Goal: Information Seeking & Learning: Learn about a topic

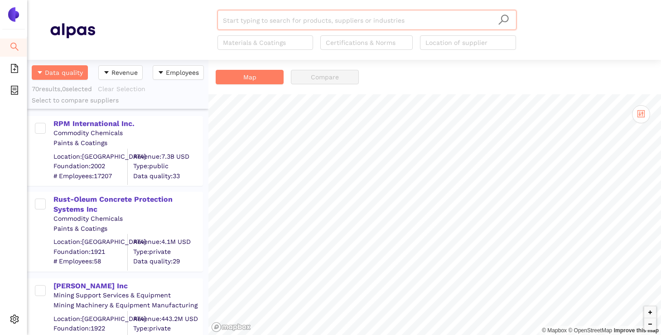
scroll to position [275, 181]
click at [48, 282] on span "Internal Area" at bounding box center [65, 280] width 40 height 7
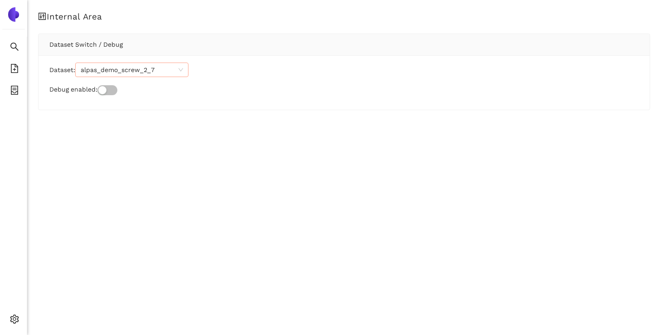
click at [145, 71] on span "alpas_demo_screw_2_7" at bounding box center [132, 70] width 102 height 14
paste input "brose_aiddnb"
type input "brose_aiddnb"
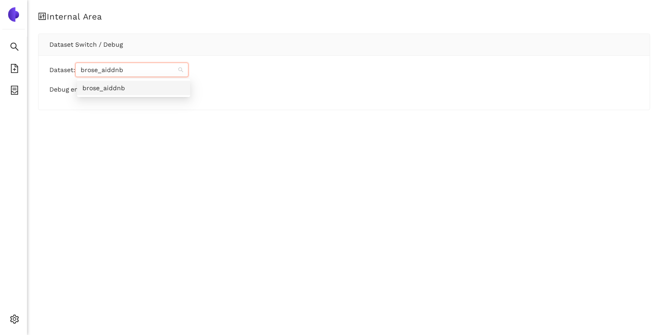
click at [118, 91] on div "brose_aiddnb" at bounding box center [133, 88] width 102 height 10
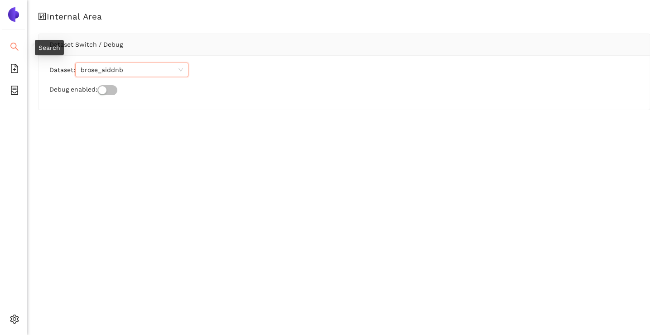
click at [12, 44] on icon "search" at bounding box center [14, 46] width 9 height 9
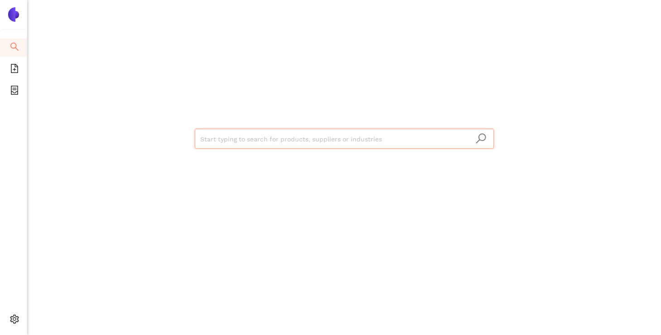
click at [219, 134] on input "search" at bounding box center [344, 139] width 288 height 20
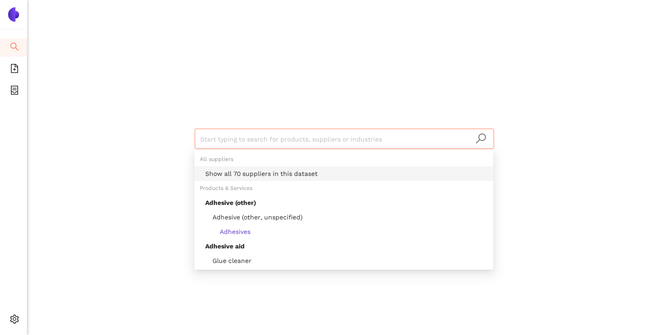
click at [234, 174] on div "Show all 70 suppliers in this dataset" at bounding box center [346, 174] width 283 height 10
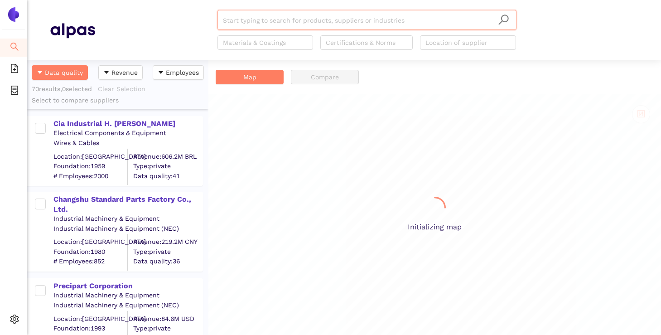
scroll to position [275, 181]
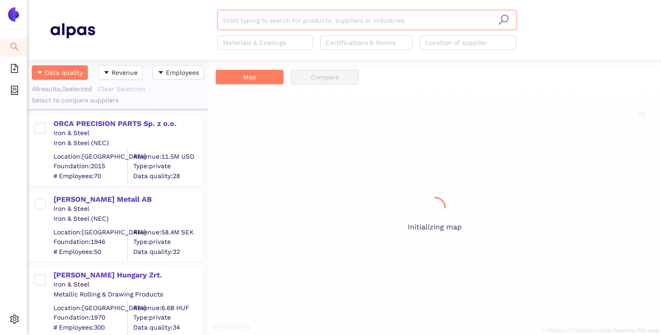
scroll to position [275, 181]
click at [372, 22] on input "search" at bounding box center [367, 20] width 288 height 20
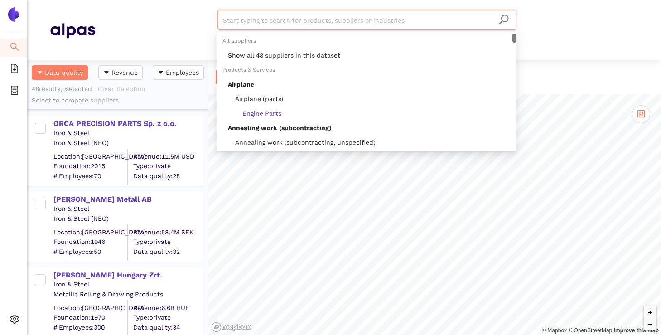
paste input "Falks Metall AB"
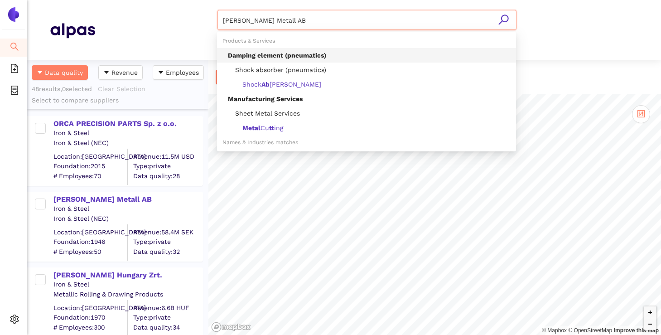
type input "Damping element (pneumatics)"
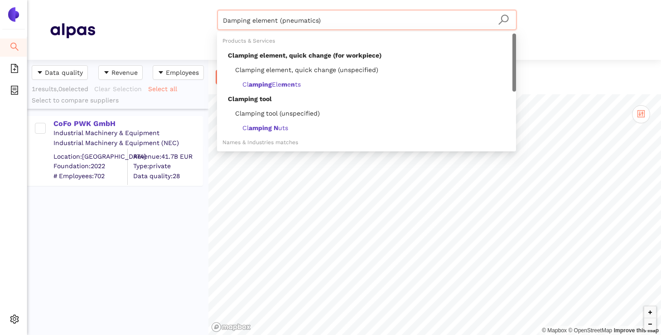
drag, startPoint x: 338, startPoint y: 24, endPoint x: 219, endPoint y: 22, distance: 118.3
click at [219, 22] on div "Damping element (pneumatics)" at bounding box center [366, 20] width 299 height 20
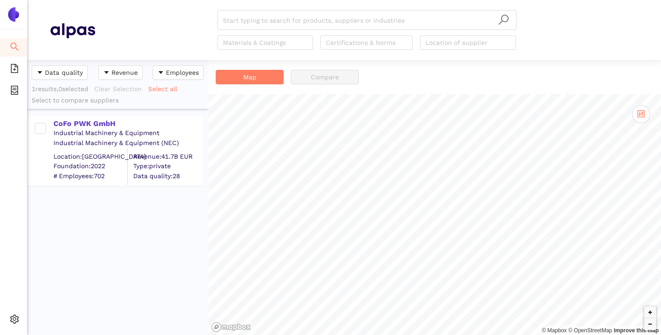
click at [118, 213] on div "CoFo PWK GmbH Industrial Machinery & Equipment Industrial Machinery & Equipment…" at bounding box center [117, 222] width 181 height 227
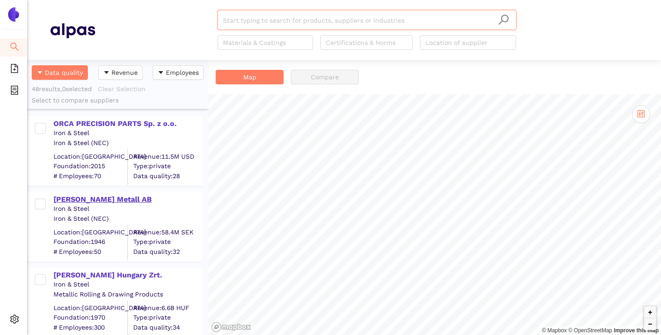
click at [99, 195] on div "[PERSON_NAME] Metall AB" at bounding box center [127, 199] width 149 height 10
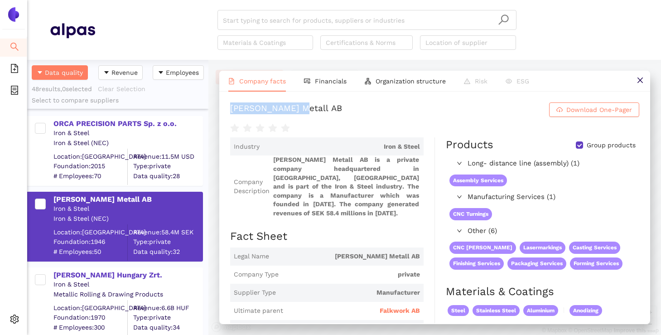
drag, startPoint x: 294, startPoint y: 109, endPoint x: 229, endPoint y: 110, distance: 64.3
click at [229, 110] on div "Falks Metall AB Download One-Pager Industry Iron & Steel Company Description Fa…" at bounding box center [434, 208] width 431 height 232
copy div "Falks Metall AB"
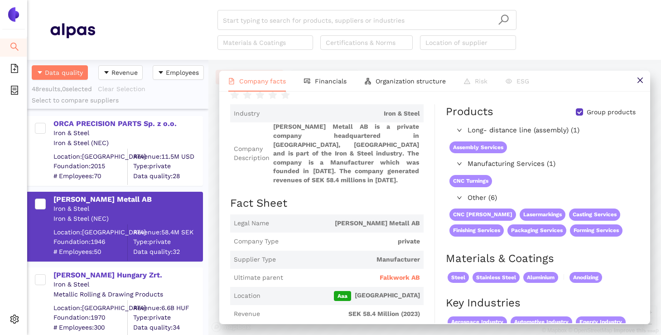
scroll to position [34, 0]
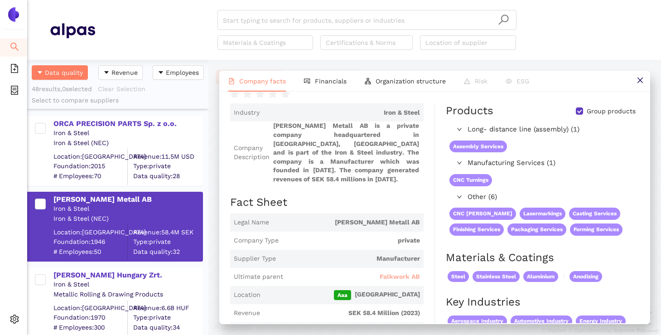
click at [405, 272] on span "Falkwork AB" at bounding box center [400, 276] width 40 height 9
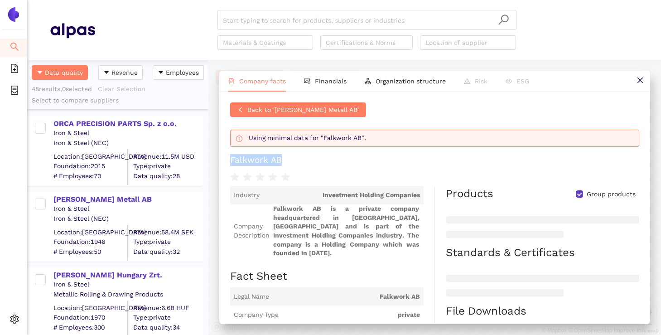
drag, startPoint x: 286, startPoint y: 164, endPoint x: 230, endPoint y: 165, distance: 55.7
click at [230, 165] on h1 "Falkwork AB" at bounding box center [434, 160] width 409 height 12
copy div "Falkwork AB"
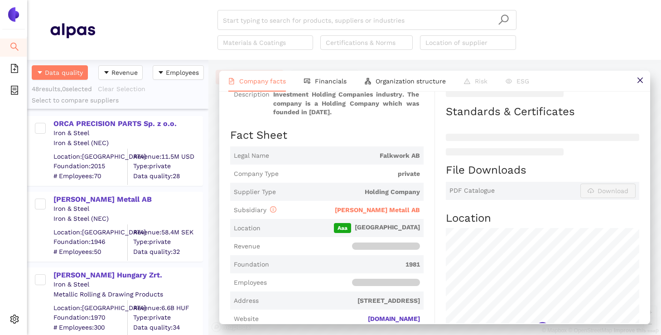
scroll to position [147, 0]
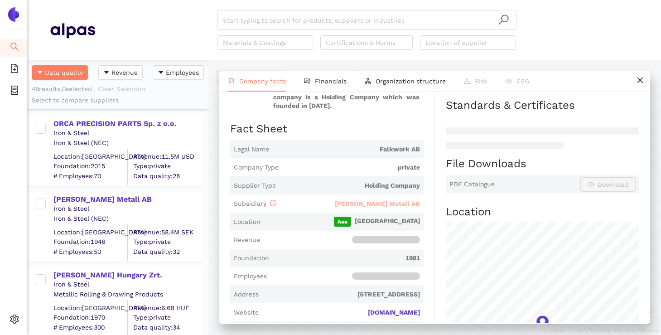
click at [395, 200] on span "[PERSON_NAME] Metall AB" at bounding box center [377, 203] width 85 height 7
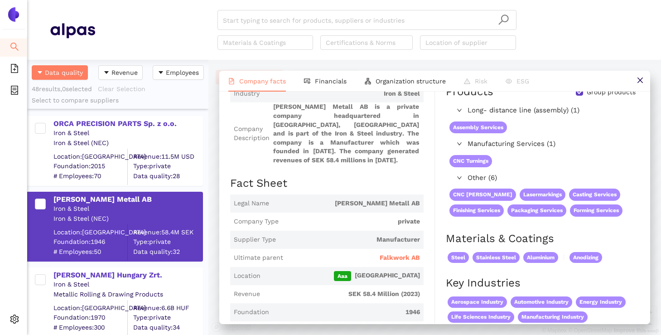
scroll to position [82, 0]
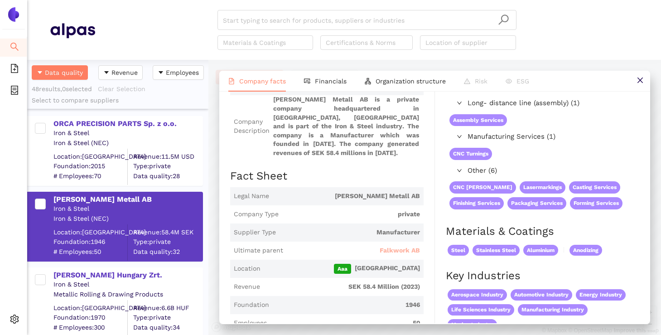
click at [391, 246] on span "Falkwork AB" at bounding box center [400, 250] width 40 height 9
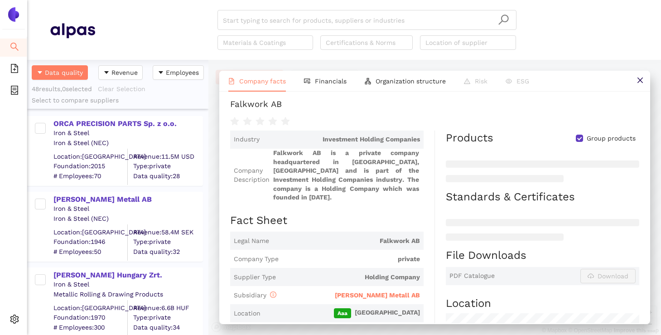
scroll to position [0, 0]
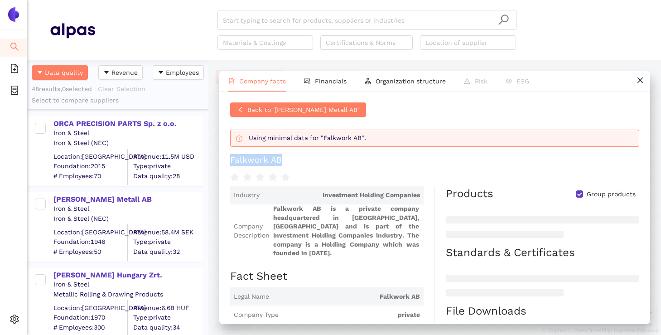
drag, startPoint x: 288, startPoint y: 164, endPoint x: 230, endPoint y: 164, distance: 58.0
click at [230, 164] on h1 "Falkwork AB" at bounding box center [434, 160] width 409 height 12
copy div "Falkwork AB"
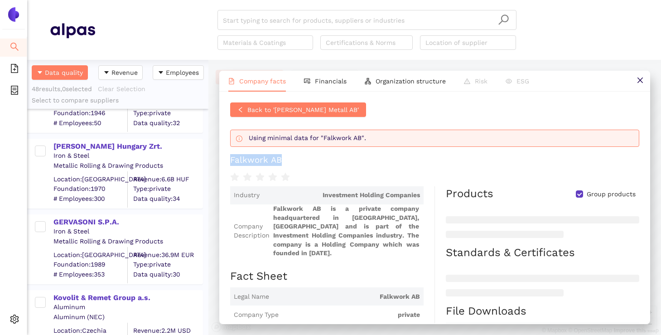
scroll to position [125, 0]
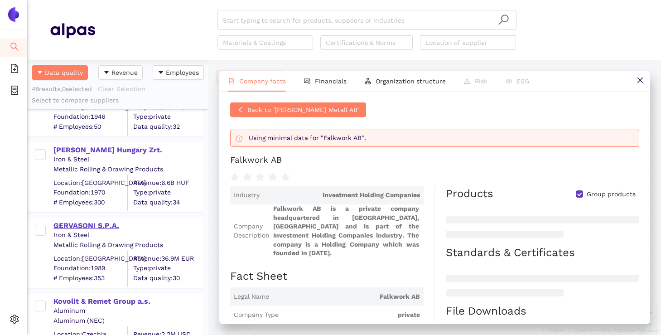
click at [108, 222] on div "GERVASONI S.P.A." at bounding box center [127, 226] width 149 height 10
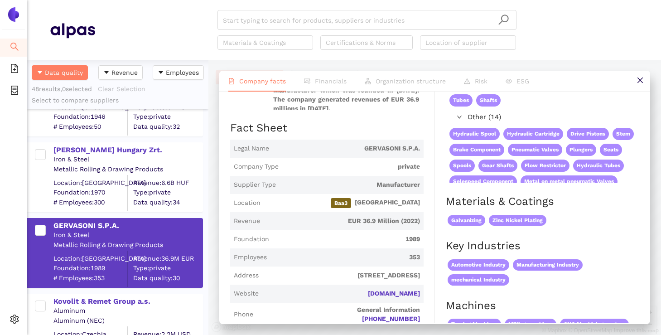
scroll to position [121, 0]
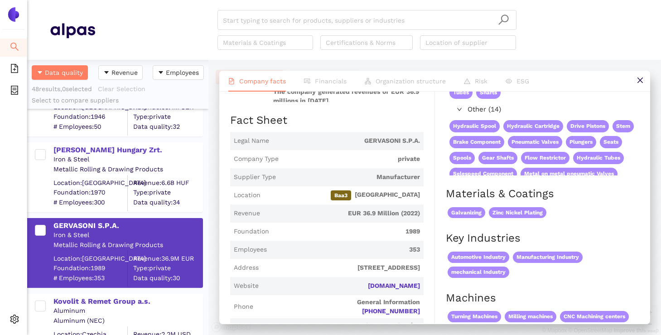
drag, startPoint x: 404, startPoint y: 248, endPoint x: 421, endPoint y: 248, distance: 16.8
click at [421, 248] on span "Employees 353" at bounding box center [326, 250] width 193 height 18
drag, startPoint x: 364, startPoint y: 207, endPoint x: 376, endPoint y: 207, distance: 12.2
click at [376, 209] on span "EUR 36.9 Million (2022)" at bounding box center [342, 213] width 156 height 9
click at [370, 241] on span "Employees 353" at bounding box center [326, 250] width 193 height 18
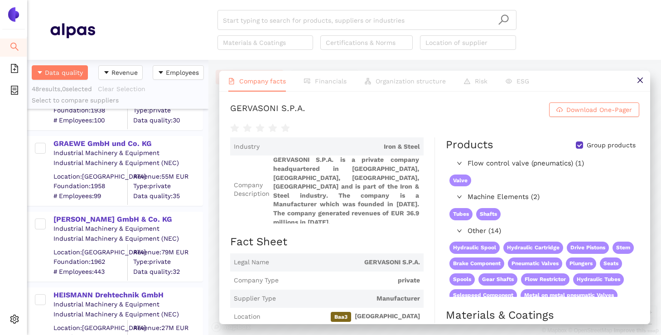
scroll to position [1980, 0]
click at [111, 143] on div "GRAEWE GmbH und Co. KG" at bounding box center [127, 143] width 149 height 10
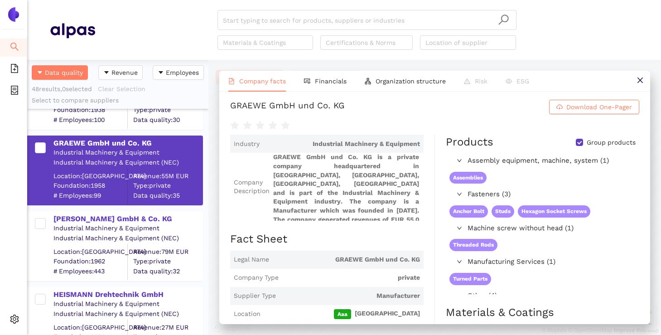
scroll to position [0, 0]
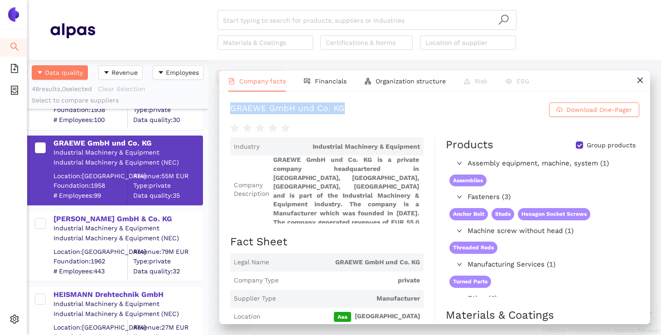
drag, startPoint x: 355, startPoint y: 113, endPoint x: 232, endPoint y: 110, distance: 122.8
click at [232, 110] on h1 "GRAEWE GmbH und Co. KG Download One-Pager" at bounding box center [434, 109] width 409 height 14
copy div "GRAEWE GmbH und Co. KG"
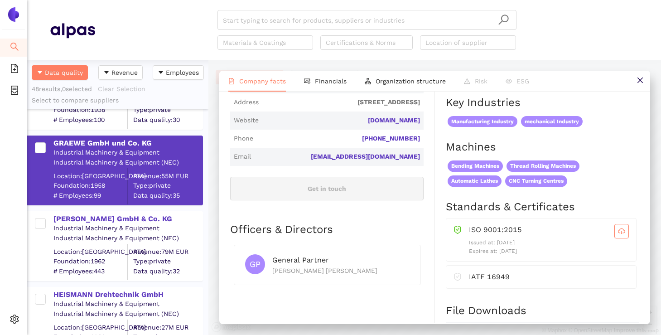
scroll to position [251, 0]
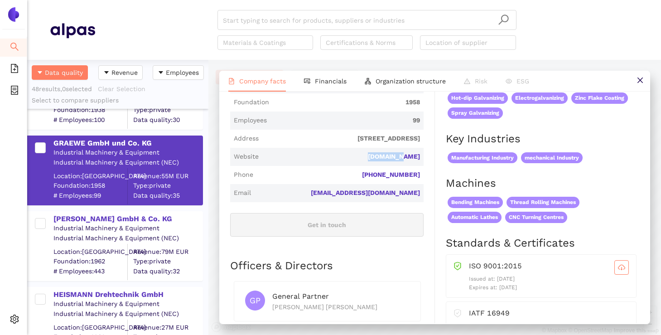
drag, startPoint x: 380, startPoint y: 156, endPoint x: 420, endPoint y: 156, distance: 40.3
click at [420, 156] on span "Website graewe.de" at bounding box center [326, 157] width 193 height 18
copy link "graewe.de"
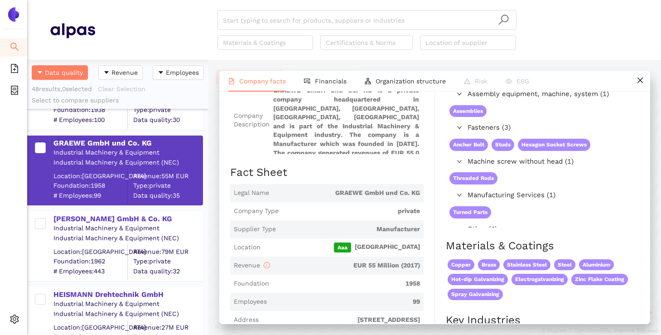
scroll to position [0, 0]
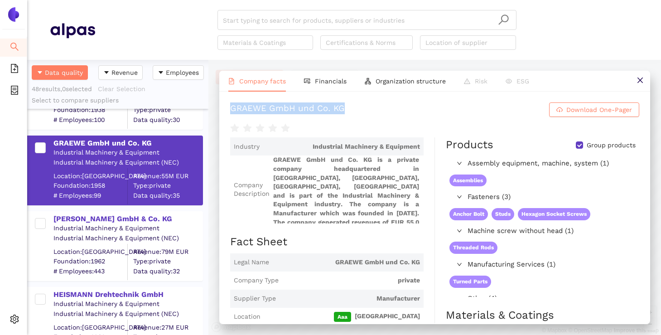
drag, startPoint x: 352, startPoint y: 109, endPoint x: 230, endPoint y: 112, distance: 122.3
click at [230, 112] on div "GRAEWE GmbH und Co. KG Download One-Pager Industry Industrial Machinery & Equip…" at bounding box center [434, 208] width 431 height 232
copy div "GRAEWE GmbH und Co. KG"
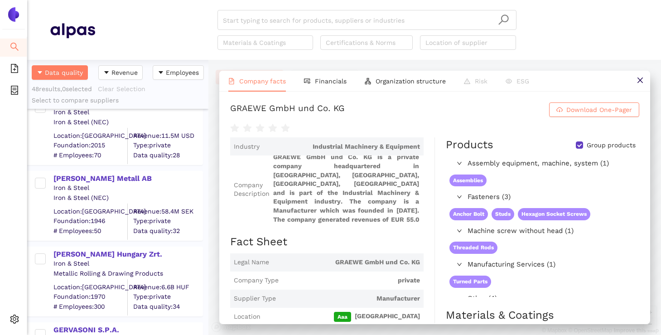
scroll to position [410, 0]
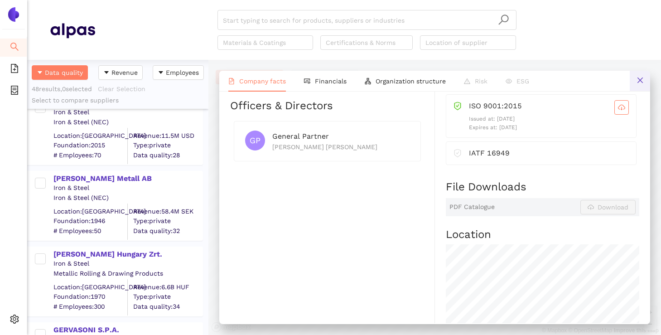
click at [639, 82] on icon "close" at bounding box center [640, 80] width 7 height 7
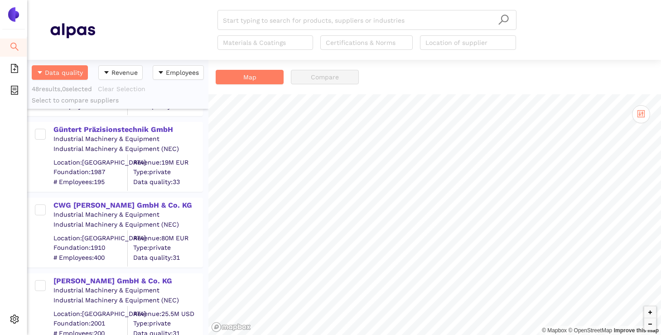
scroll to position [1539, 0]
click at [119, 124] on div "Güntert Präzisionstechnik GmbH" at bounding box center [127, 129] width 149 height 12
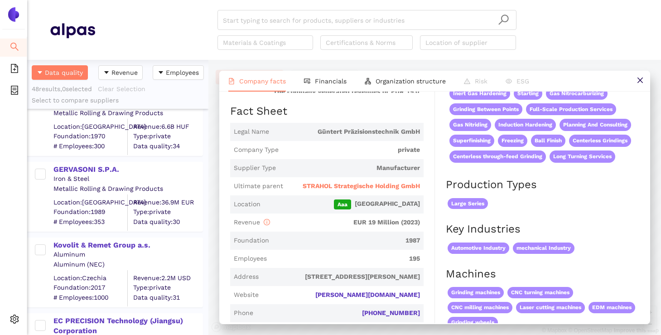
scroll to position [180, 0]
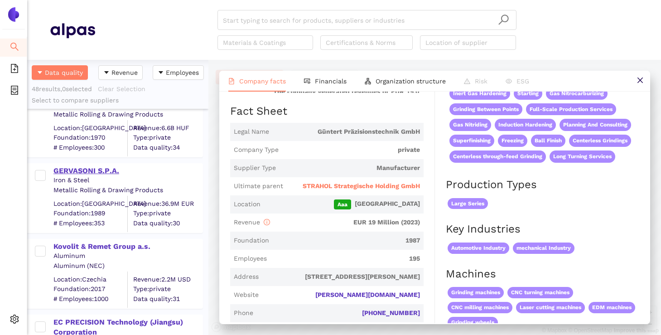
click at [112, 172] on div "GERVASONI S.P.A." at bounding box center [127, 171] width 149 height 10
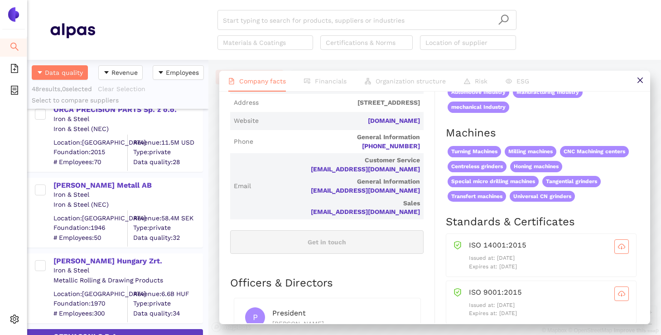
scroll to position [0, 0]
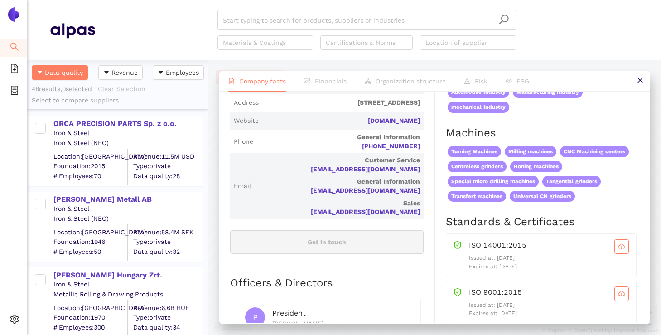
click at [176, 198] on div "[PERSON_NAME] Metall AB" at bounding box center [127, 199] width 149 height 10
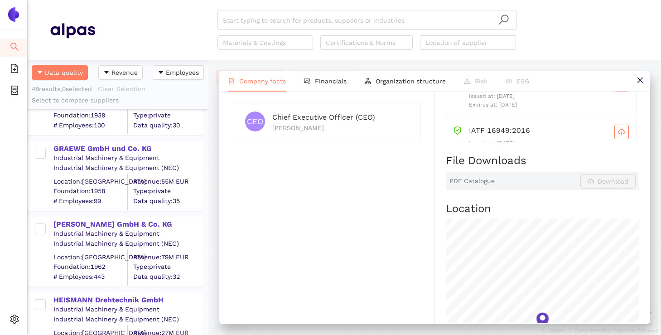
scroll to position [1977, 0]
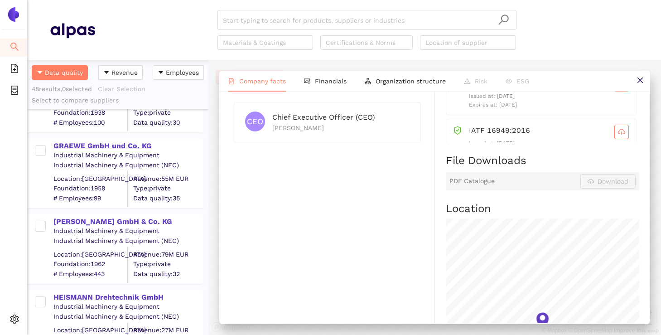
click at [117, 143] on div "GRAEWE GmbH und Co. KG" at bounding box center [127, 146] width 149 height 10
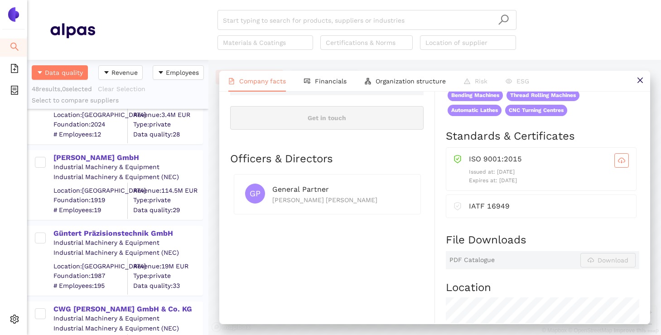
scroll to position [1434, 0]
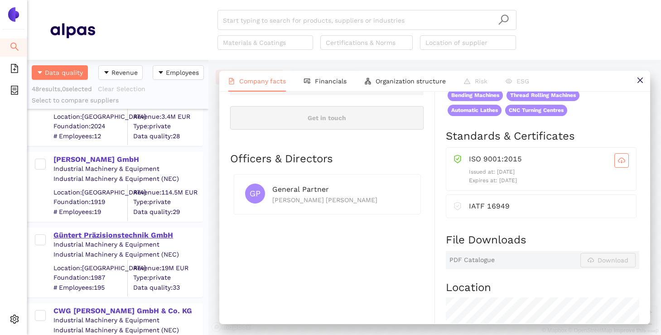
click at [153, 235] on div "Güntert Präzisionstechnik GmbH" at bounding box center [127, 235] width 149 height 10
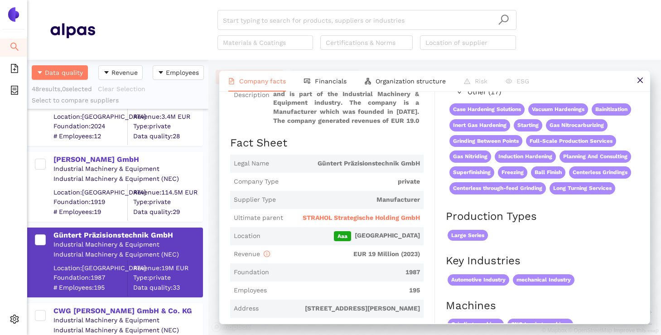
scroll to position [93, 0]
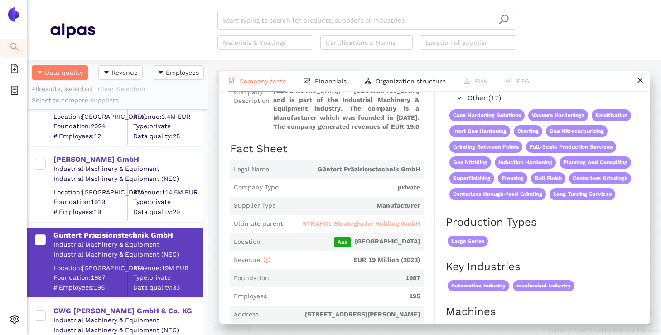
click at [350, 223] on span "STRAHOL Strategische Holding GmbH" at bounding box center [361, 223] width 117 height 9
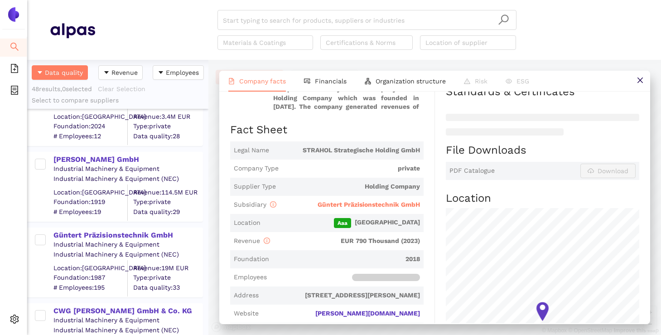
scroll to position [160, 0]
drag, startPoint x: 299, startPoint y: 150, endPoint x: 419, endPoint y: 156, distance: 119.8
click at [419, 156] on span "Legal Name STRAHOL Strategische Holding GmbH" at bounding box center [326, 151] width 193 height 18
copy span "STRAHOL Strategische Holding GmbH"
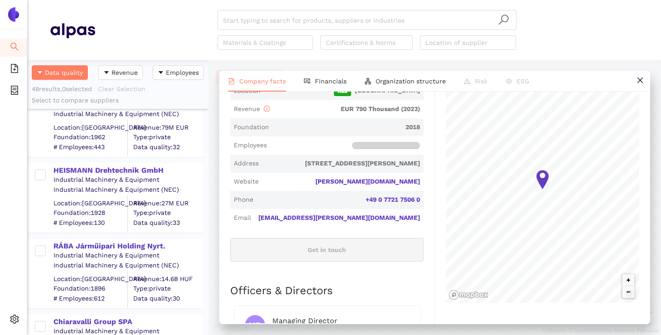
scroll to position [2102, 0]
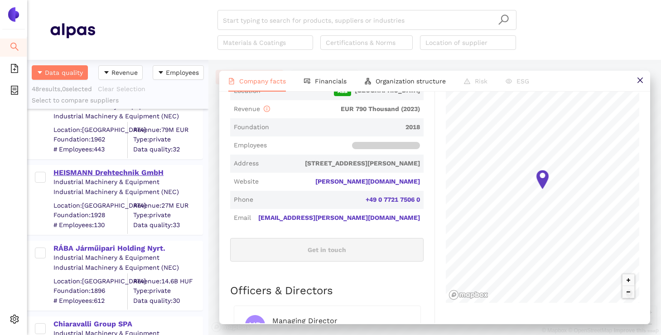
click at [126, 176] on div "HEISMANN Drehtechnik GmbH" at bounding box center [127, 173] width 149 height 10
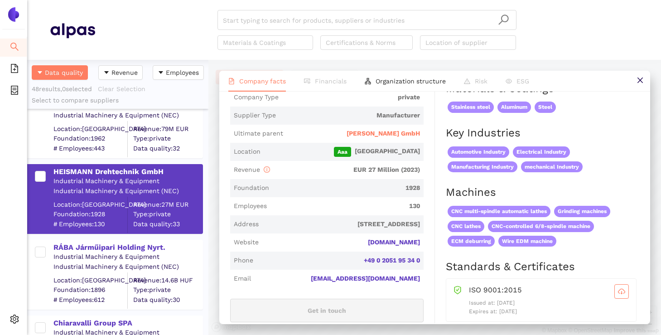
scroll to position [184, 0]
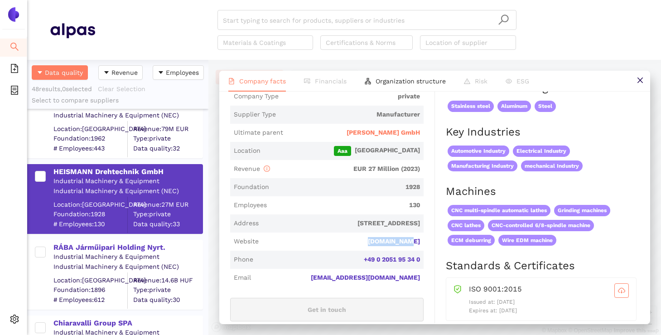
drag, startPoint x: 368, startPoint y: 241, endPoint x: 421, endPoint y: 245, distance: 53.1
click at [421, 245] on span "Website heismann.de" at bounding box center [326, 241] width 193 height 18
copy link "heismann.de"
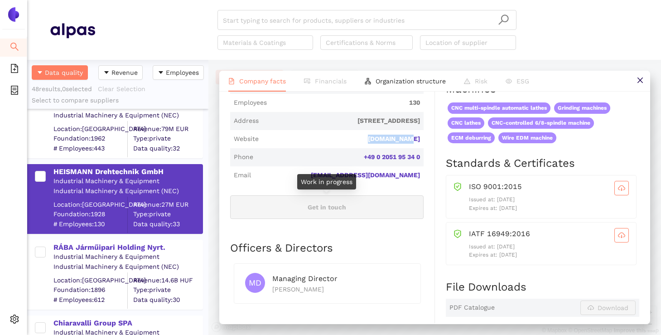
scroll to position [290, 0]
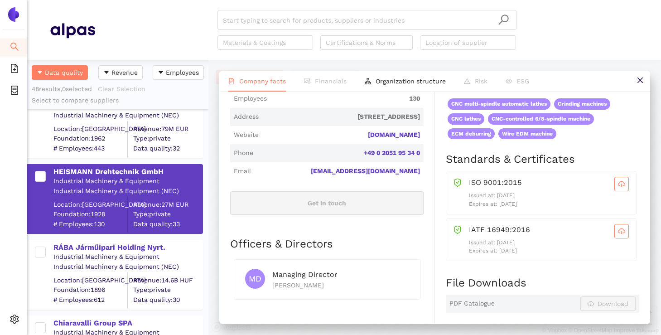
click at [365, 238] on h2 "Officers & Directors" at bounding box center [326, 243] width 193 height 15
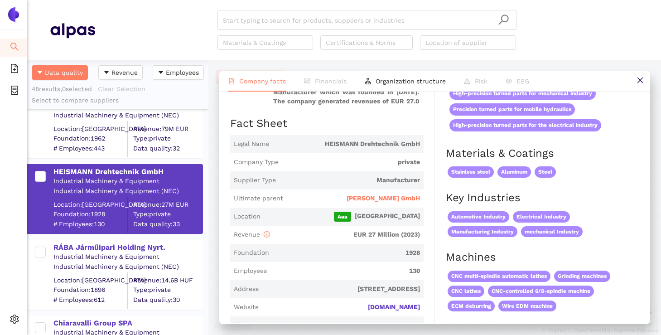
scroll to position [120, 0]
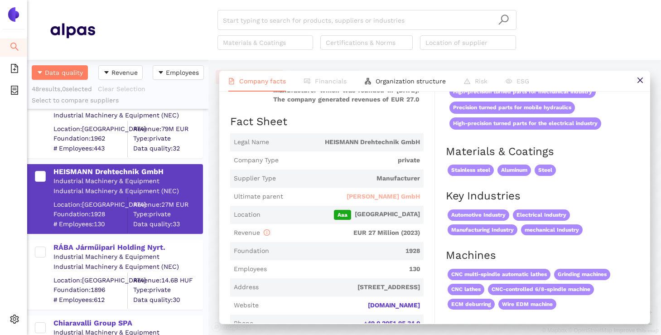
click at [397, 197] on span "[PERSON_NAME] GmbH" at bounding box center [383, 196] width 73 height 9
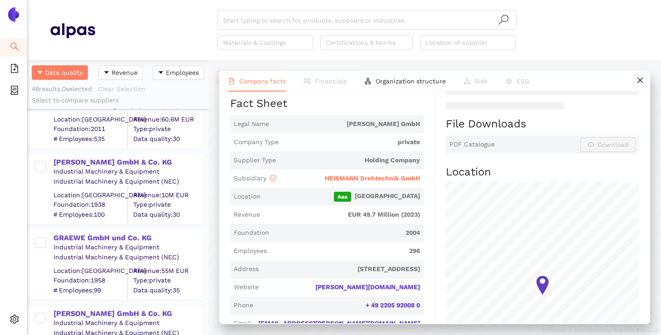
scroll to position [1886, 0]
click at [134, 157] on div "[PERSON_NAME] GmbH & Co. KG" at bounding box center [127, 161] width 149 height 10
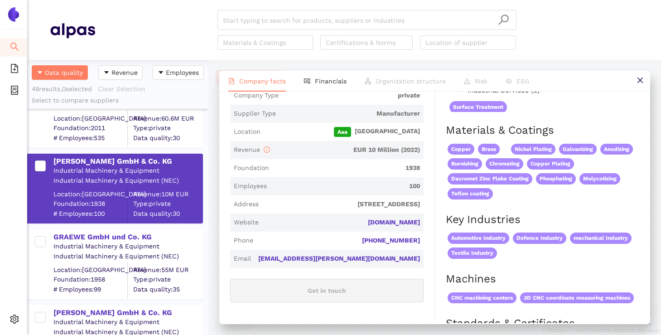
scroll to position [0, 0]
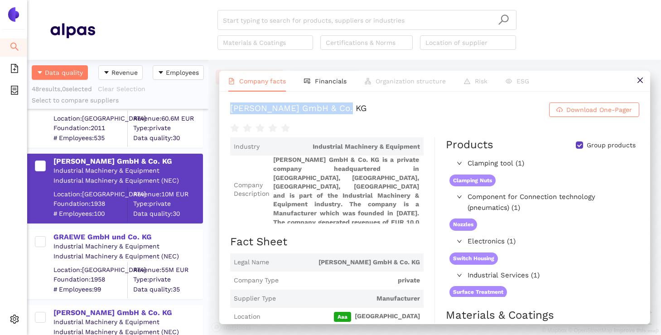
drag, startPoint x: 345, startPoint y: 108, endPoint x: 228, endPoint y: 108, distance: 117.3
click at [228, 108] on div "Josef Rees GmbH & Co. KG Download One-Pager Industry Industrial Machinery & Equ…" at bounding box center [434, 208] width 431 height 232
copy div "[PERSON_NAME] GmbH & Co. KG"
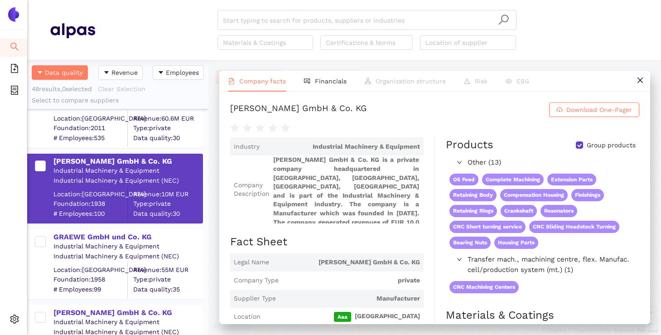
click at [391, 188] on span "Josef Rees GmbH & Co. KG is a private company headquartered in Wehingen, Freibu…" at bounding box center [346, 189] width 147 height 68
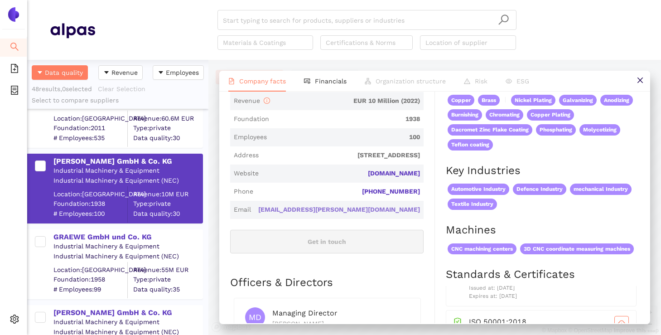
scroll to position [236, 0]
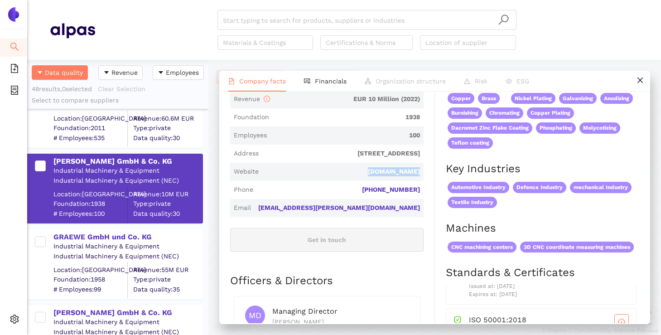
drag, startPoint x: 371, startPoint y: 173, endPoint x: 422, endPoint y: 174, distance: 50.3
click at [422, 174] on span "Website josef-rees.de" at bounding box center [326, 172] width 193 height 18
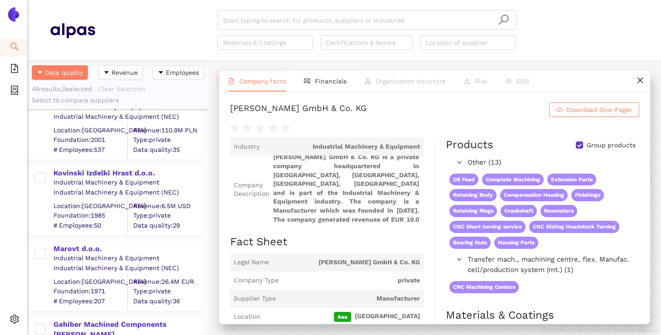
scroll to position [2543, 0]
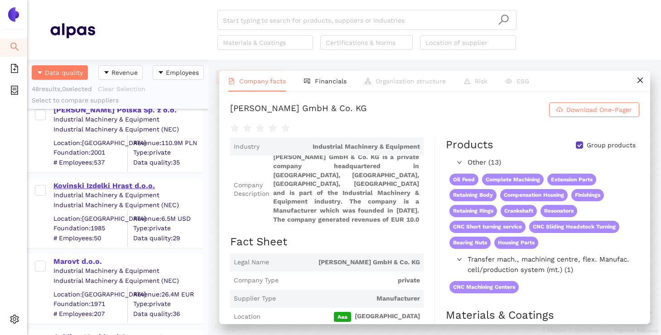
click at [140, 182] on div "Kovinski Izdelki Hrast d.o.o." at bounding box center [127, 186] width 149 height 10
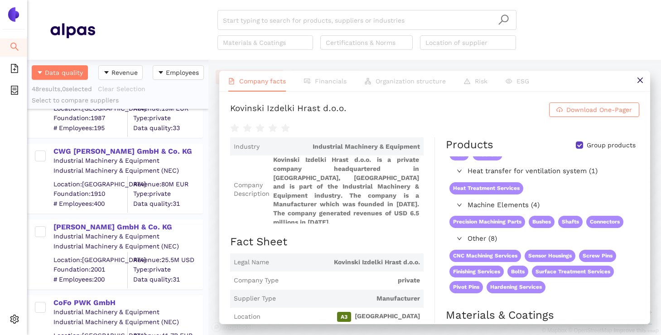
scroll to position [1592, 0]
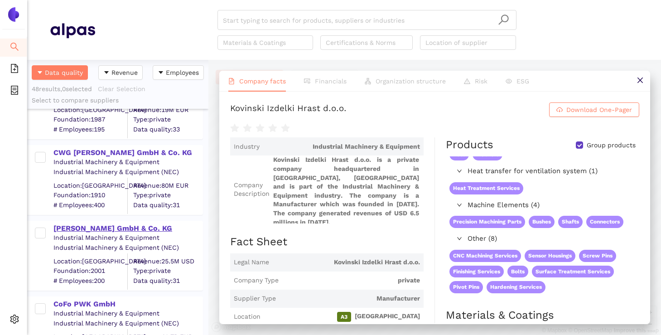
click at [139, 224] on div "EBERLE KURT GmbH & Co. KG" at bounding box center [127, 228] width 149 height 10
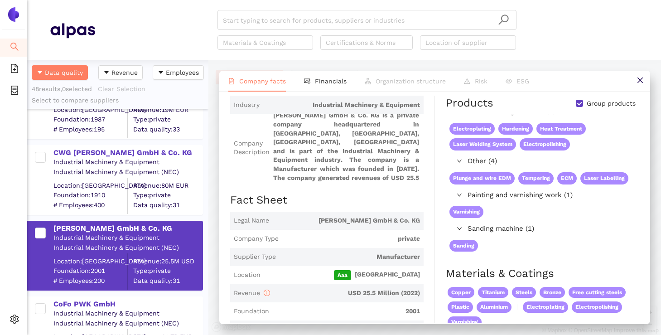
scroll to position [0, 0]
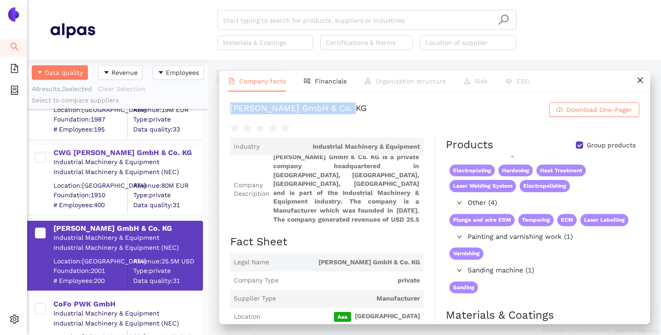
drag, startPoint x: 354, startPoint y: 108, endPoint x: 229, endPoint y: 110, distance: 125.1
click at [229, 110] on div "EBERLE KURT GmbH & Co. KG Download One-Pager Industry Industrial Machinery & Eq…" at bounding box center [434, 208] width 431 height 232
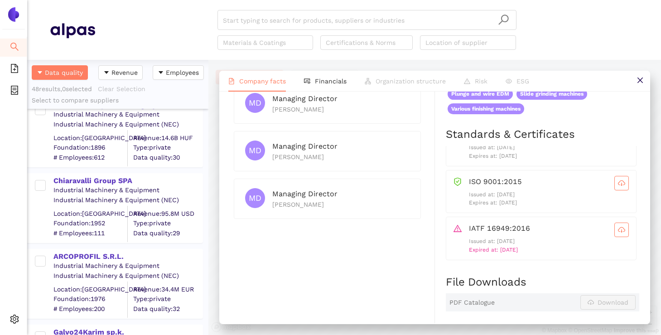
scroll to position [2233, 0]
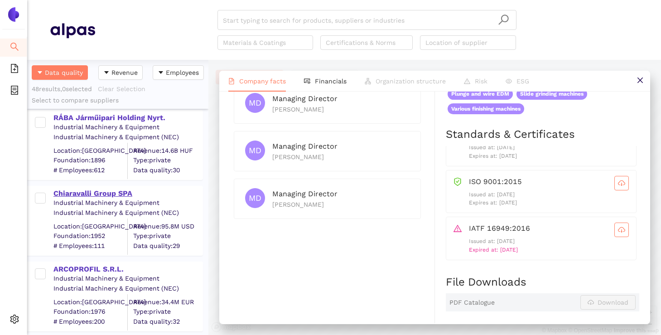
click at [103, 191] on div "Chiaravalli Group SPA" at bounding box center [127, 193] width 149 height 10
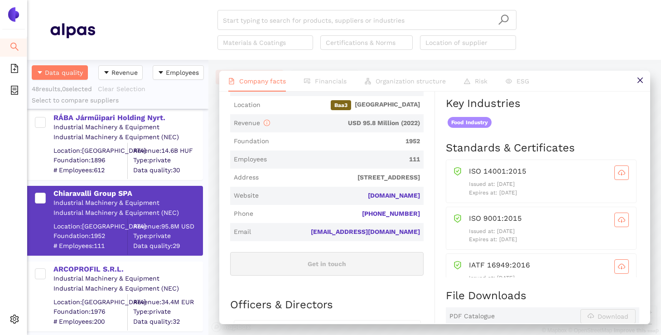
scroll to position [218, 0]
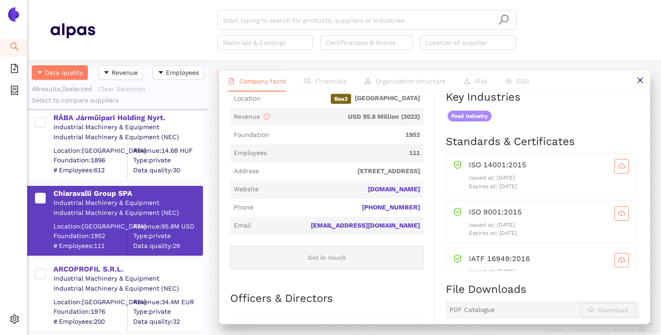
drag, startPoint x: 363, startPoint y: 182, endPoint x: 424, endPoint y: 183, distance: 61.6
click at [424, 183] on div "Industry Industrial Machinery & Equipment Company Description Chiaravalli Group…" at bounding box center [332, 251] width 205 height 665
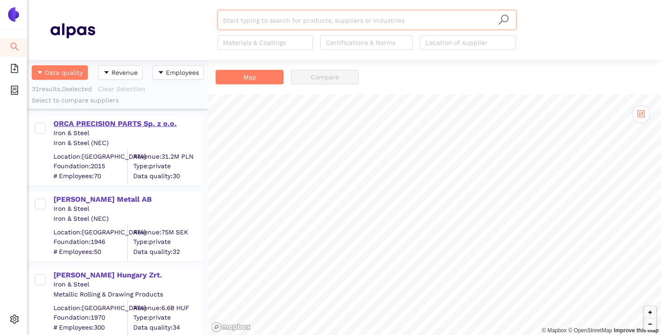
click at [142, 121] on div "ORCA PRECISION PARTS Sp. z o.o." at bounding box center [127, 124] width 149 height 10
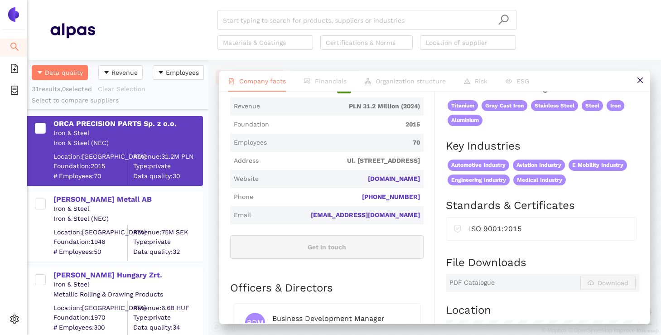
scroll to position [232, 0]
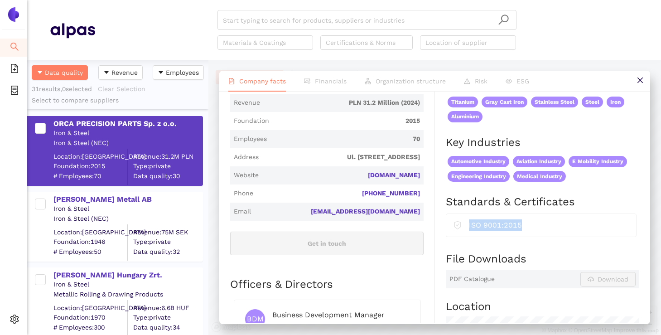
drag, startPoint x: 521, startPoint y: 225, endPoint x: 465, endPoint y: 225, distance: 56.2
click at [465, 225] on div "ISO 9001:2015" at bounding box center [540, 225] width 175 height 12
click at [485, 252] on h2 "File Downloads" at bounding box center [542, 258] width 193 height 15
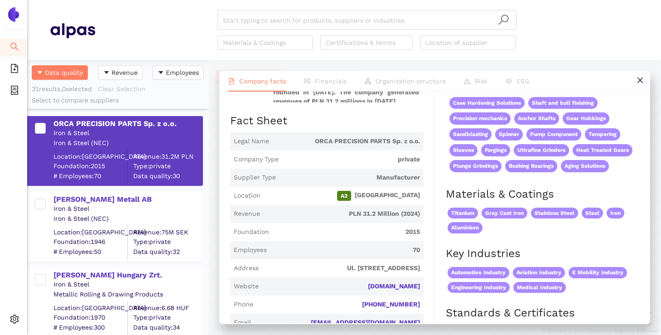
scroll to position [0, 0]
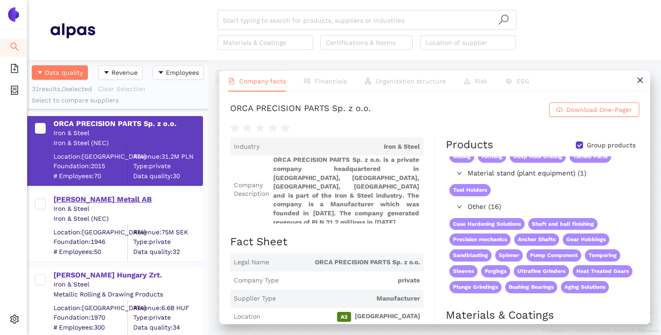
click at [108, 198] on div "[PERSON_NAME] Metall AB" at bounding box center [127, 199] width 149 height 10
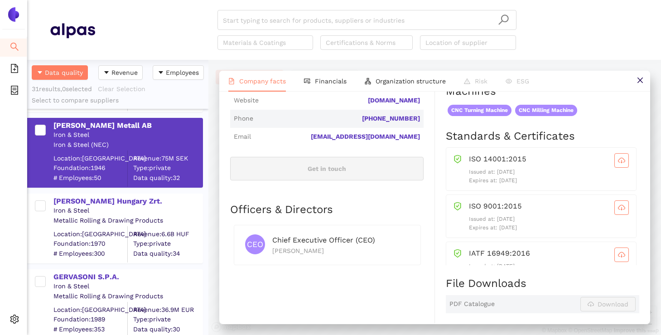
scroll to position [76, 0]
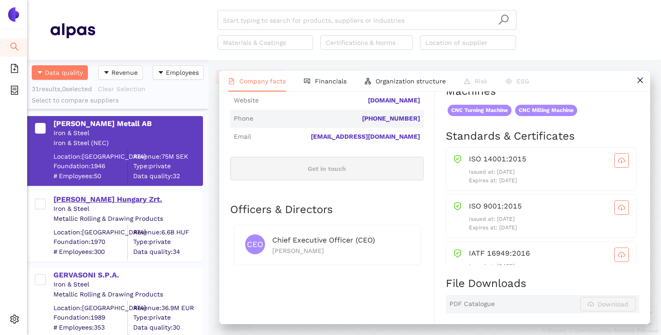
click at [100, 200] on div "[PERSON_NAME] Hungary Zrt." at bounding box center [127, 199] width 149 height 10
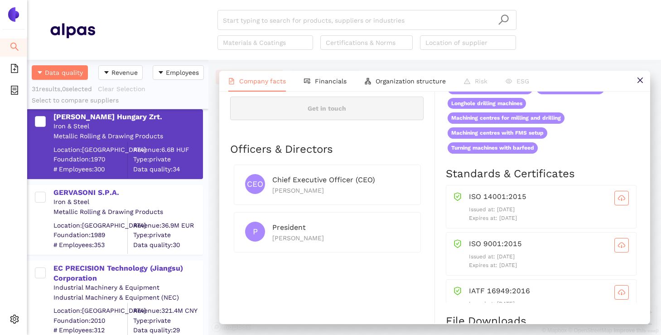
scroll to position [383, 0]
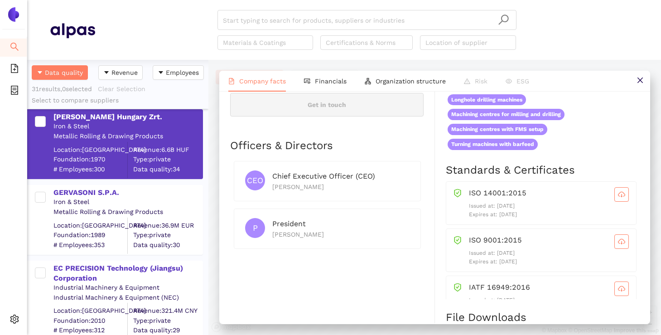
click at [130, 198] on div "Iron & Steel" at bounding box center [127, 202] width 149 height 9
click at [97, 191] on div "GERVASONI S.P.A." at bounding box center [127, 193] width 149 height 10
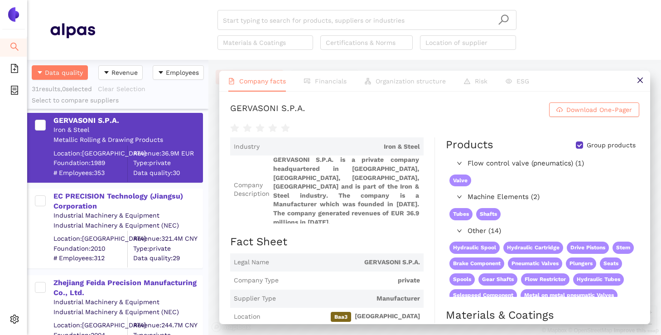
scroll to position [233, 0]
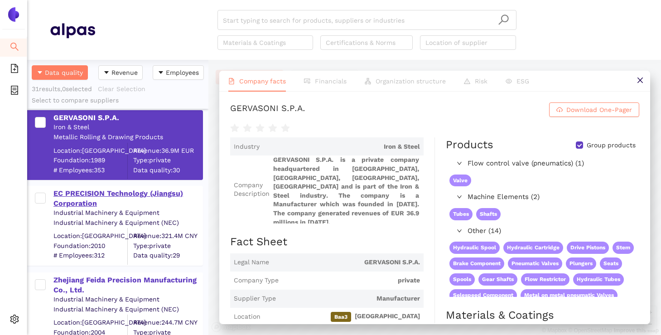
click at [128, 188] on div "EC PRECISION Technology (Jiangsu) Corporation" at bounding box center [127, 198] width 149 height 20
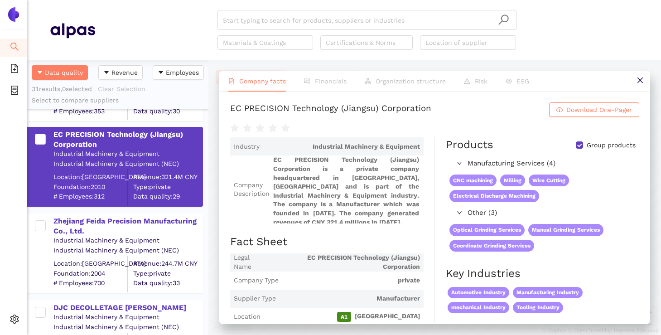
scroll to position [294, 0]
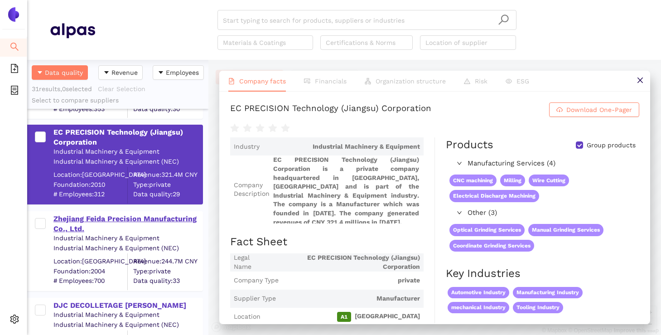
click at [154, 223] on div "Zhejiang Feida Precision Manufacturing Co., Ltd." at bounding box center [127, 224] width 149 height 20
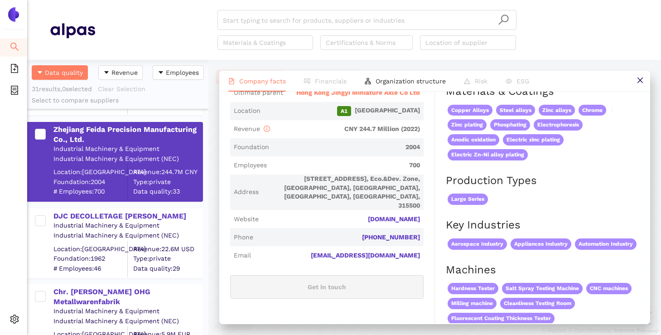
scroll to position [394, 0]
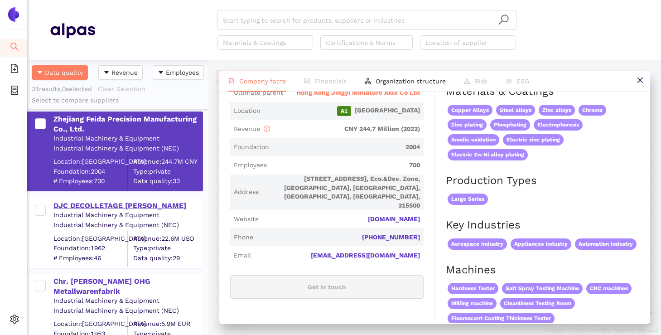
click at [148, 205] on div "DJC DECOLLETAGE [PERSON_NAME]" at bounding box center [127, 206] width 149 height 10
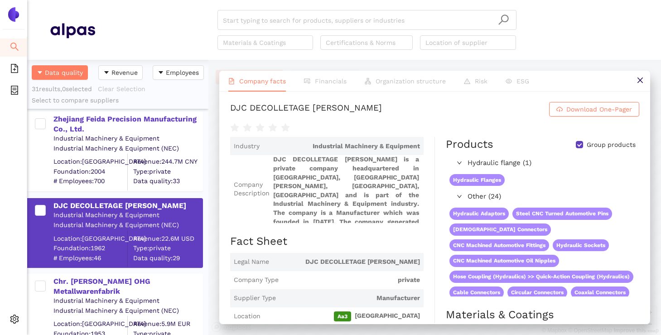
scroll to position [0, 0]
click at [460, 164] on icon "right" at bounding box center [459, 162] width 5 height 5
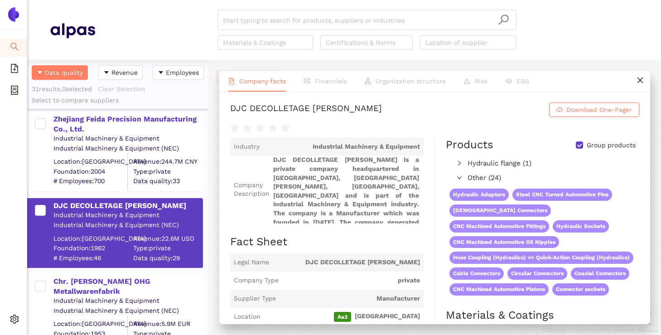
click at [460, 164] on icon "right" at bounding box center [459, 162] width 5 height 5
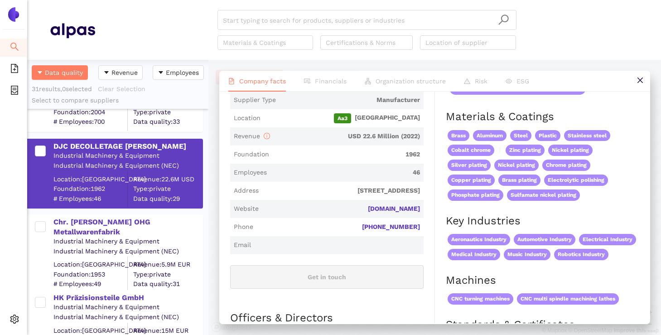
scroll to position [216, 0]
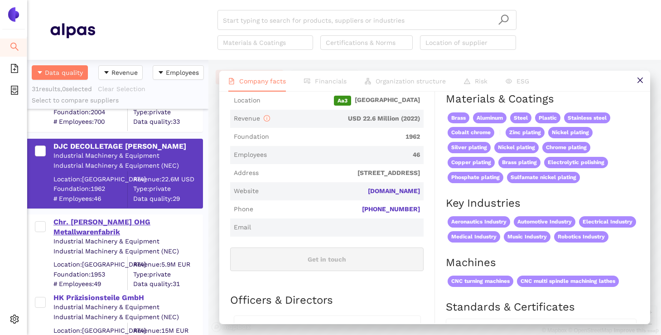
click at [147, 224] on div "Chr. [PERSON_NAME] OHG Metallwarenfabrik" at bounding box center [127, 227] width 149 height 20
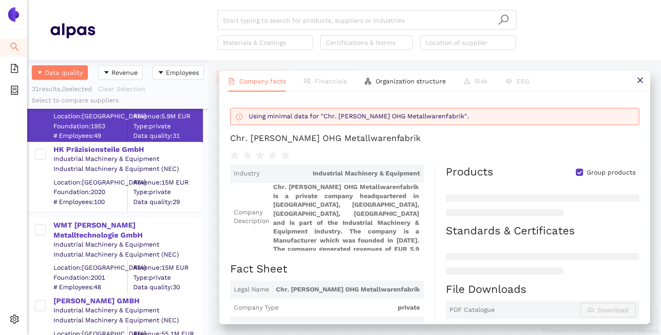
scroll to position [602, 0]
click at [133, 224] on div "WMT Wieland Metalltechnologie GmbH" at bounding box center [127, 230] width 149 height 20
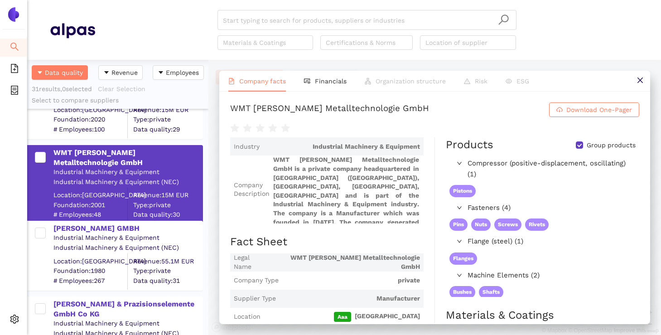
scroll to position [683, 0]
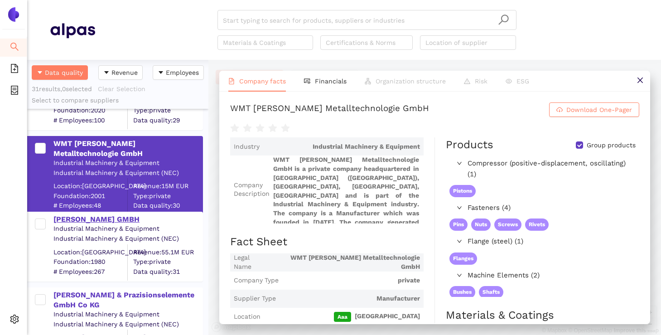
click at [90, 221] on div "SAUTER GMBH" at bounding box center [127, 219] width 149 height 10
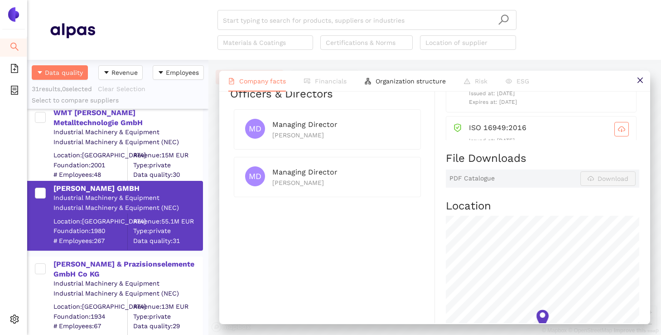
scroll to position [744, 0]
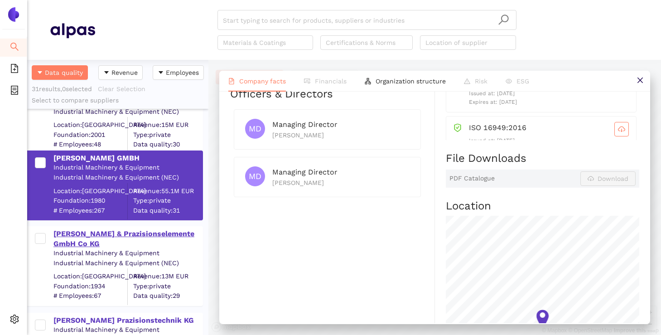
click at [89, 230] on div "Otto Rentrop & Prazisionselemente GmbH Co KG" at bounding box center [127, 239] width 149 height 20
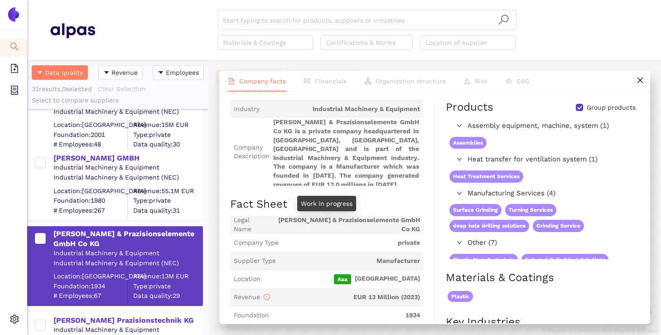
scroll to position [0, 0]
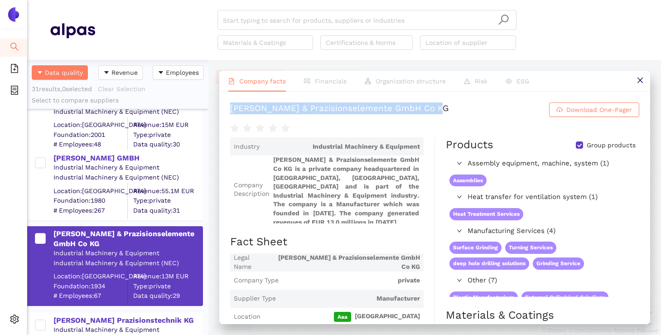
drag, startPoint x: 432, startPoint y: 107, endPoint x: 231, endPoint y: 108, distance: 201.2
click at [231, 108] on h1 "Otto Rentrop & Prazisionselemente GmbH Co KG Download One-Pager" at bounding box center [434, 109] width 409 height 14
copy div "Otto Rentrop & Prazisionselemente GmbH Co KG"
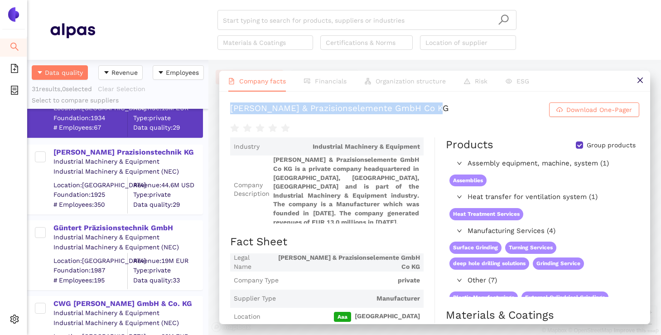
scroll to position [908, 0]
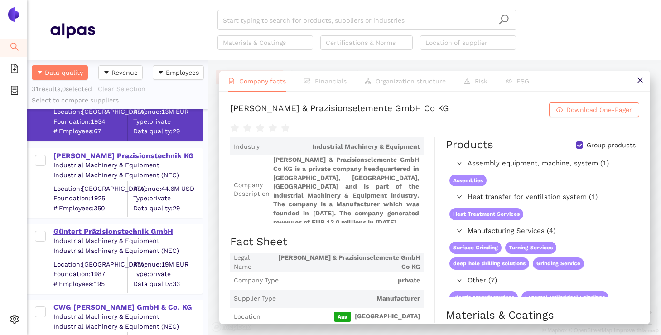
click at [132, 235] on div "Güntert Präzisionstechnik GmbH" at bounding box center [127, 232] width 149 height 10
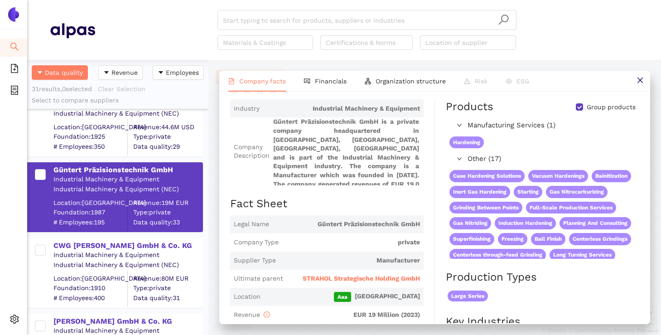
scroll to position [972, 0]
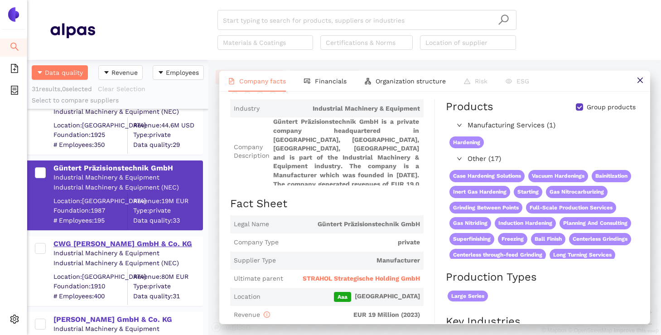
click at [137, 242] on div "CWG [PERSON_NAME] GmbH & Co. KG" at bounding box center [127, 244] width 149 height 10
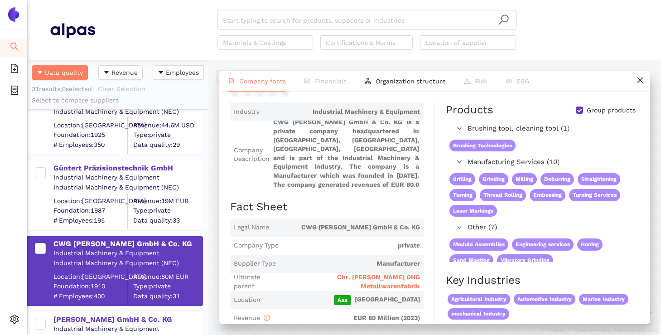
scroll to position [0, 0]
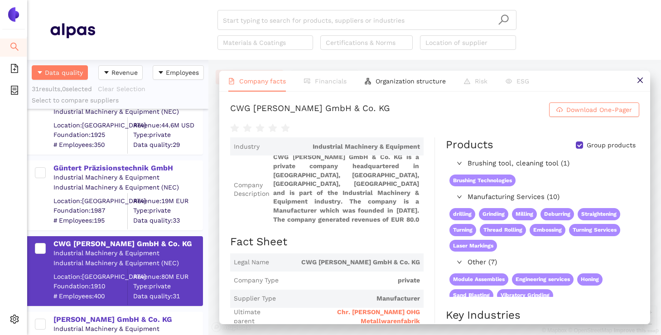
drag, startPoint x: 395, startPoint y: 108, endPoint x: 223, endPoint y: 107, distance: 172.6
click at [223, 107] on div "CWG Christian Weber GmbH & Co. KG Download One-Pager Industry Industrial Machin…" at bounding box center [434, 208] width 431 height 232
copy div "CWG [PERSON_NAME] GmbH & Co. KG"
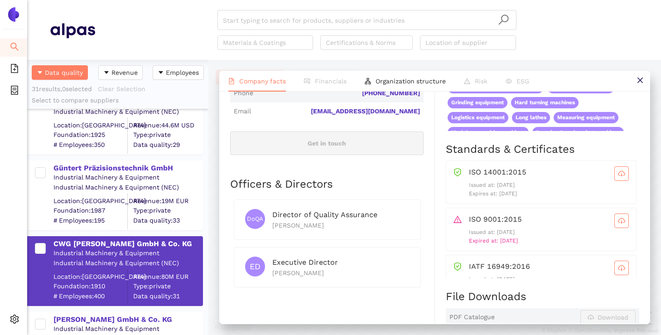
scroll to position [23, 0]
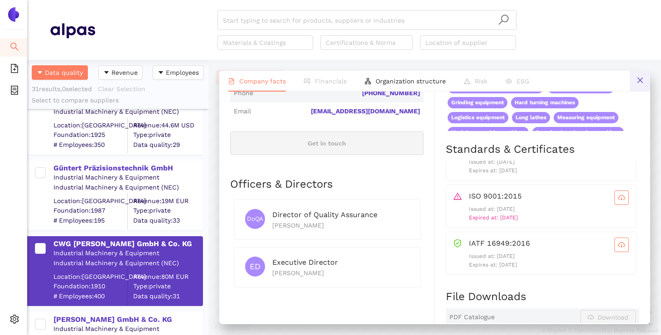
click at [632, 81] on button at bounding box center [640, 81] width 20 height 20
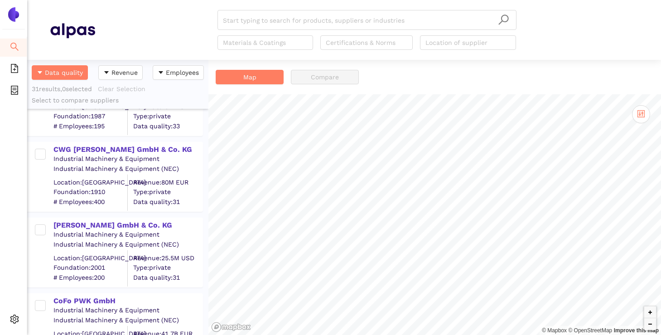
scroll to position [1068, 0]
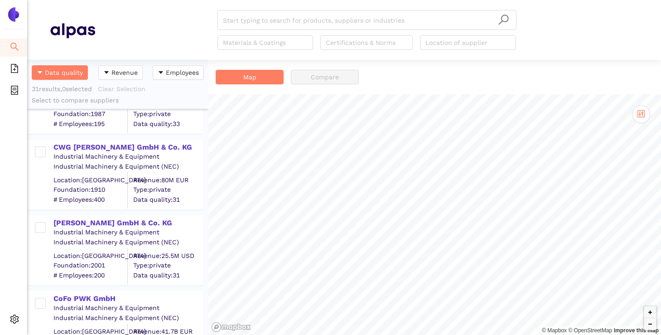
click at [122, 213] on div "KURT EBERLE GmbH & Co. KG Industrial Machinery & Equipment Industrial Machinery…" at bounding box center [117, 246] width 181 height 76
click at [116, 223] on div "[PERSON_NAME] GmbH & Co. KG" at bounding box center [127, 223] width 149 height 10
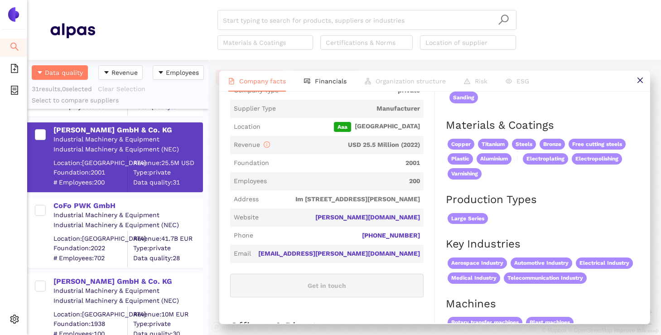
scroll to position [1162, 0]
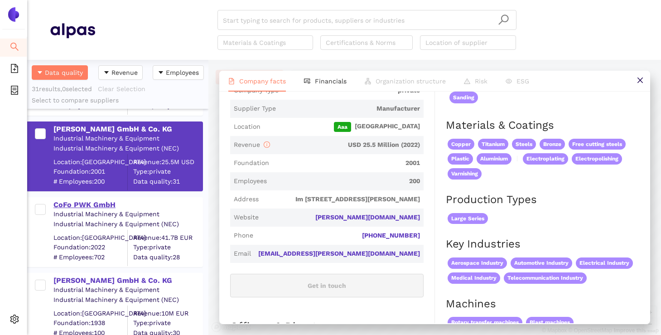
click at [99, 203] on div "CoFo PWK GmbH" at bounding box center [127, 205] width 149 height 10
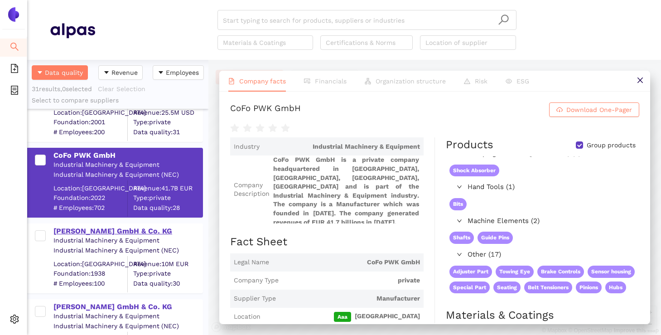
scroll to position [1212, 0]
click at [116, 231] on div "[PERSON_NAME] GmbH & Co. KG" at bounding box center [127, 230] width 149 height 10
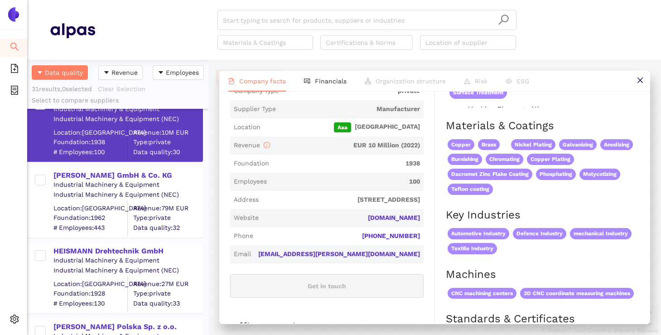
scroll to position [193, 0]
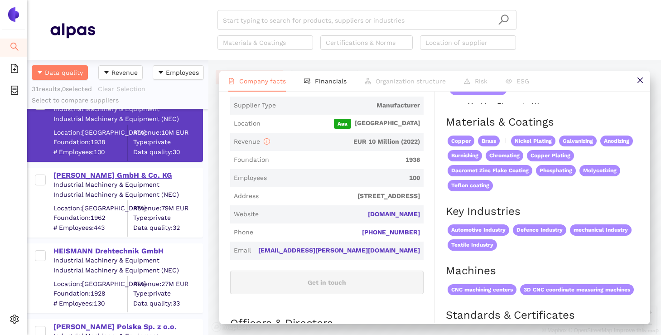
click at [82, 169] on div "[PERSON_NAME] GmbH & Co. KG" at bounding box center [127, 175] width 149 height 12
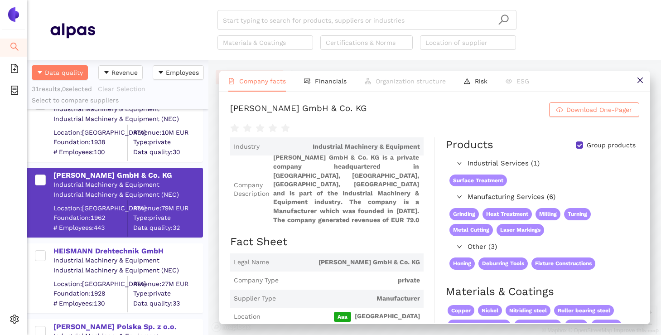
scroll to position [0, 0]
click at [96, 243] on div "HEISMANN Drehtechnik GmbH Industrial Machinery & Equipment Industrial Machinery…" at bounding box center [115, 278] width 176 height 70
click at [92, 250] on div "HEISMANN Drehtechnik GmbH" at bounding box center [127, 251] width 149 height 10
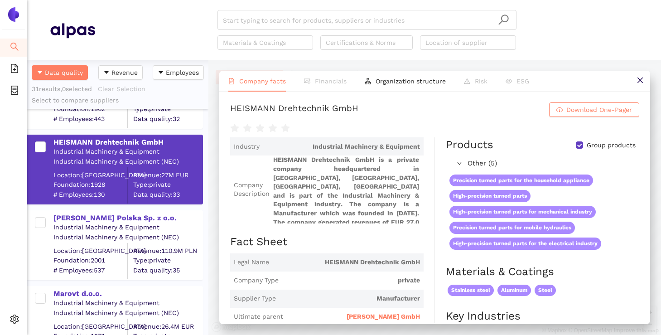
scroll to position [1484, 0]
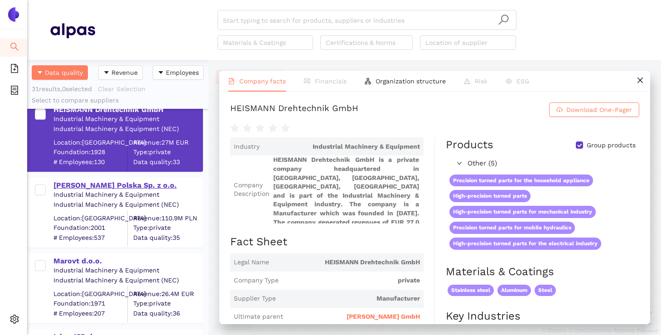
click at [113, 188] on div "[PERSON_NAME] Polska Sp. z o.o." at bounding box center [127, 185] width 149 height 10
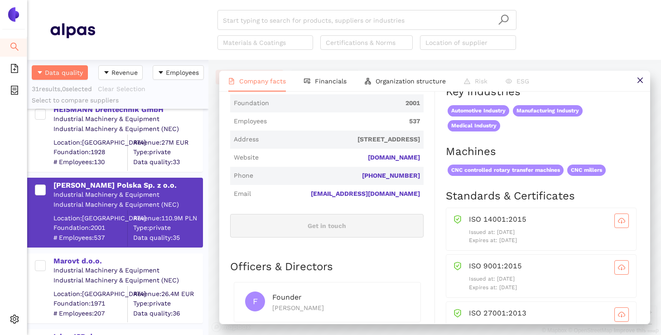
scroll to position [294, 0]
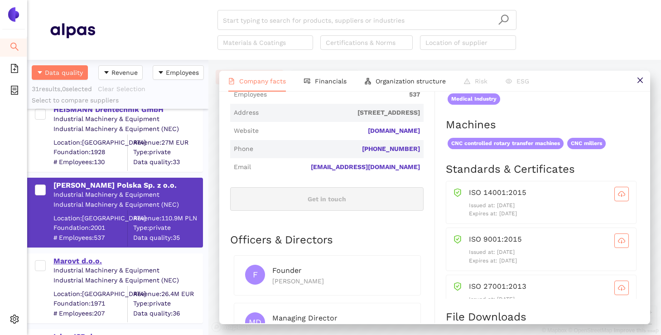
click at [78, 261] on div "Marovt d.o.o." at bounding box center [127, 261] width 149 height 10
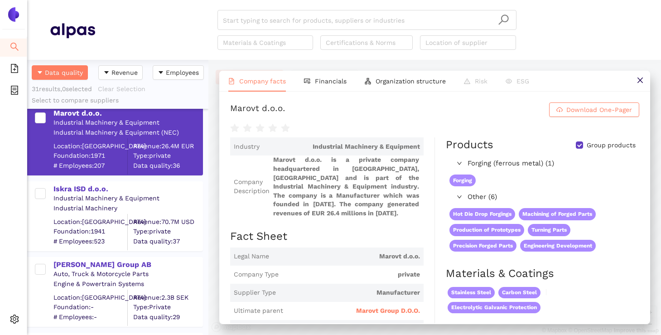
scroll to position [1633, 0]
click at [97, 191] on div "Iskra ISD d.o.o." at bounding box center [127, 188] width 149 height 10
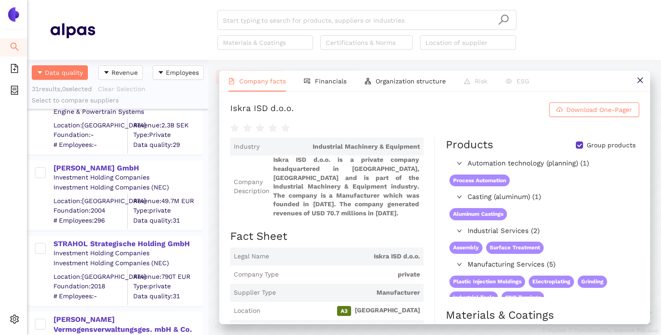
scroll to position [1804, 0]
click at [148, 245] on div "STRAHOL Strategische Holding GmbH" at bounding box center [127, 243] width 149 height 10
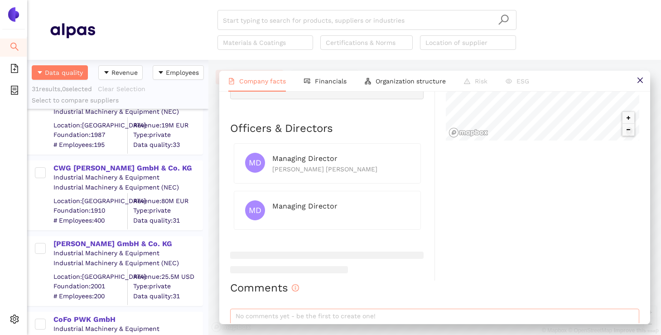
scroll to position [1031, 0]
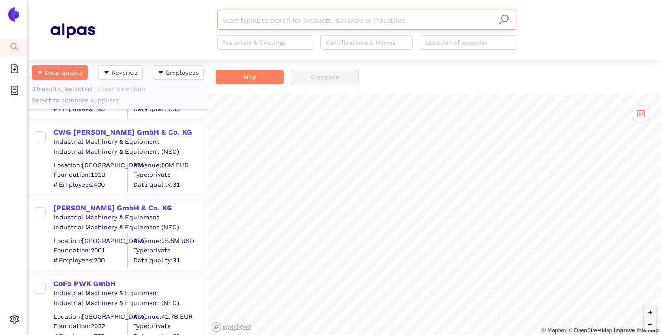
scroll to position [1092, 0]
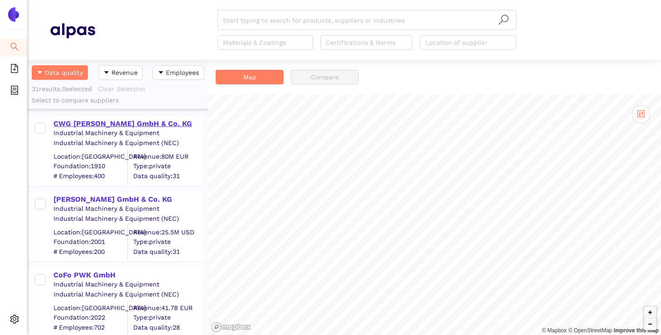
click at [129, 124] on div "CWG [PERSON_NAME] GmbH & Co. KG" at bounding box center [127, 124] width 149 height 10
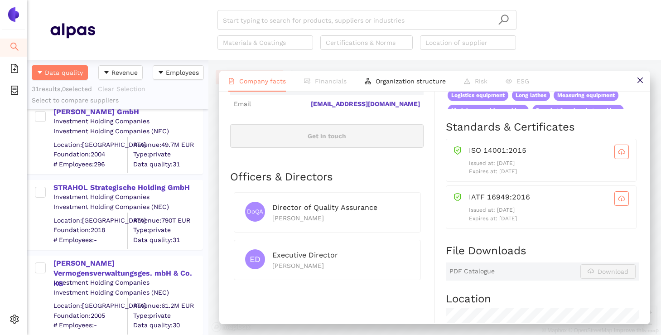
scroll to position [1860, 0]
click at [114, 189] on div "STRAHOL Strategische Holding GmbH" at bounding box center [127, 188] width 149 height 10
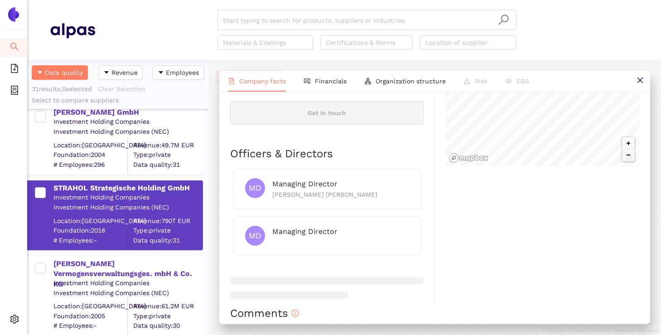
scroll to position [414, 0]
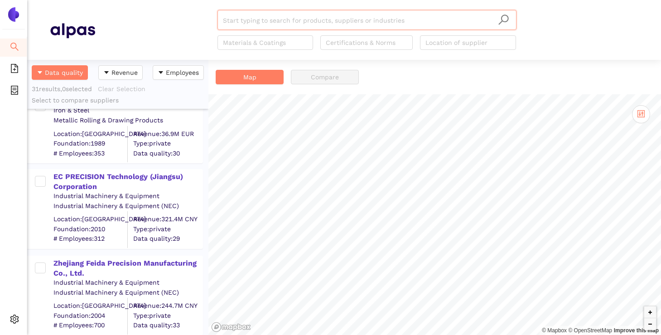
scroll to position [254, 0]
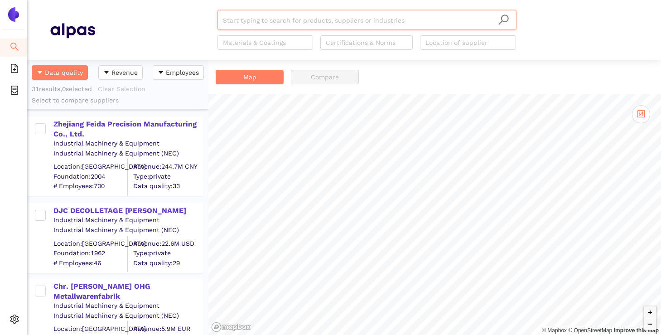
scroll to position [388, 0]
click at [129, 212] on div "DJC DECOLLETAGE [PERSON_NAME]" at bounding box center [127, 211] width 149 height 10
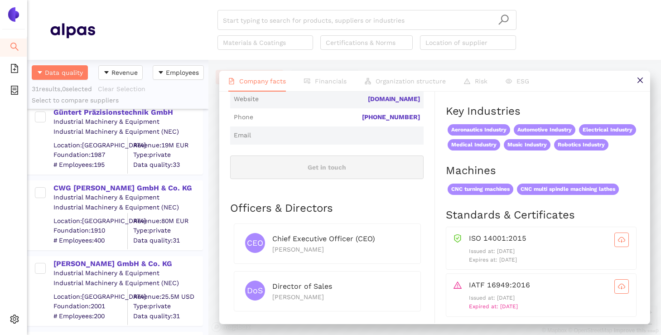
scroll to position [1035, 0]
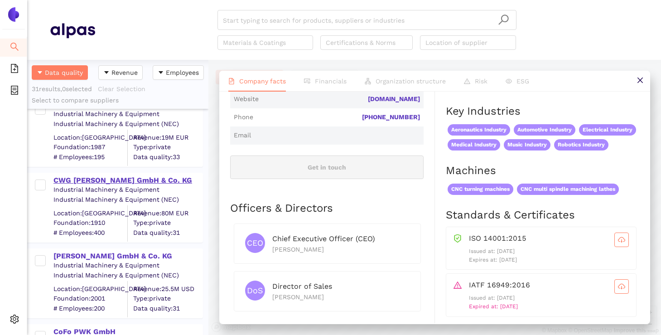
click at [138, 183] on div "CWG [PERSON_NAME] GmbH & Co. KG" at bounding box center [127, 180] width 149 height 10
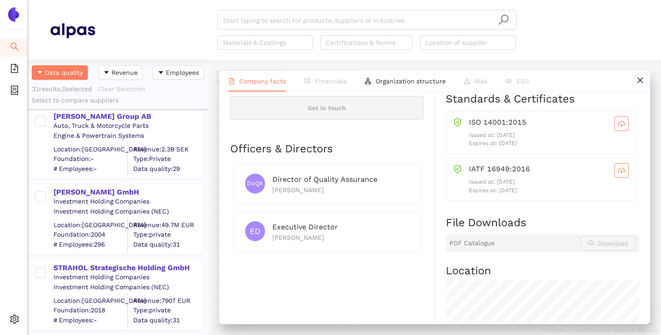
scroll to position [1799, 0]
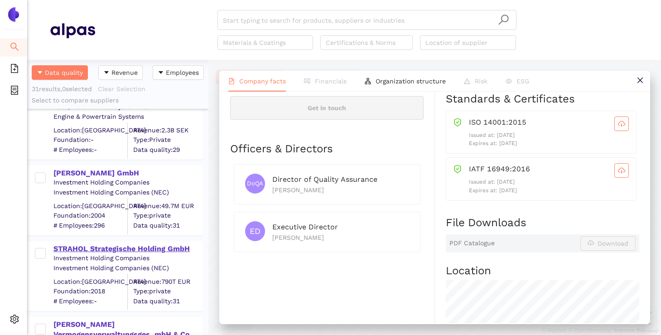
click at [118, 247] on div "STRAHOL Strategische Holding GmbH" at bounding box center [127, 249] width 149 height 10
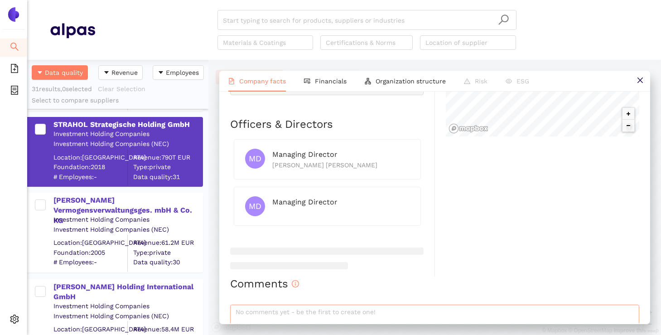
scroll to position [1922, 0]
